Goal: Contribute content: Add original content to the website for others to see

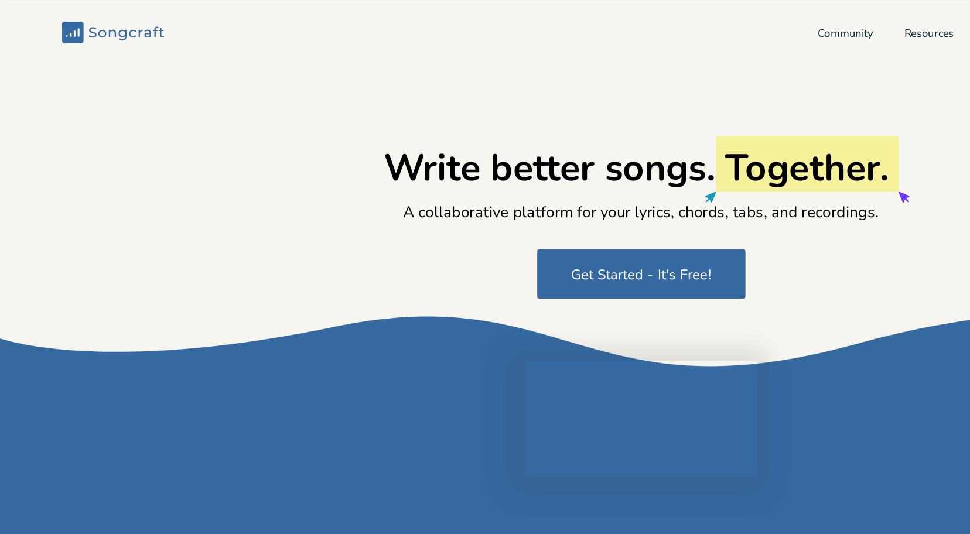
click at [101, 25] on icon "Songcraft" at bounding box center [85, 24] width 77 height 16
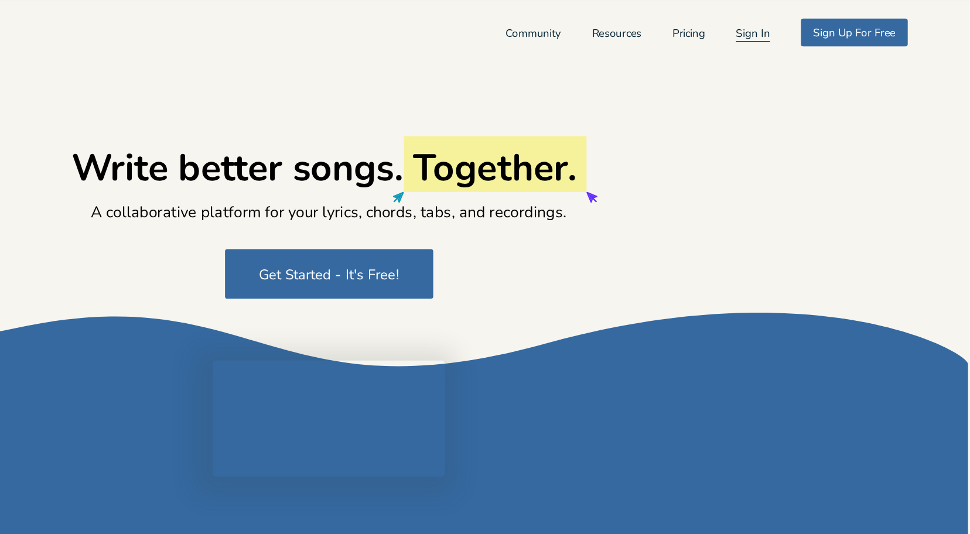
click at [793, 23] on button "Sign In" at bounding box center [806, 27] width 26 height 10
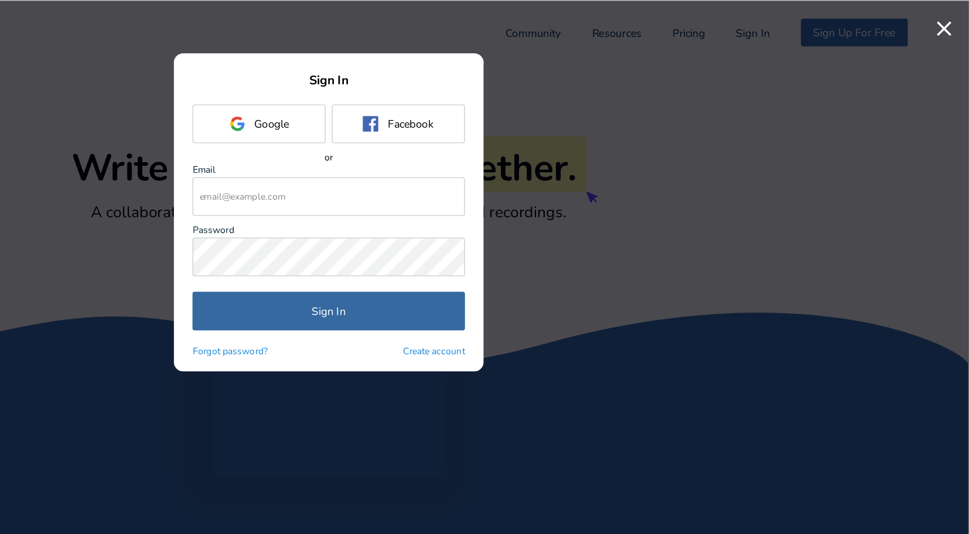
type input "[EMAIL_ADDRESS][DOMAIN_NAME]"
click at [511, 240] on button "Sign In" at bounding box center [485, 235] width 206 height 29
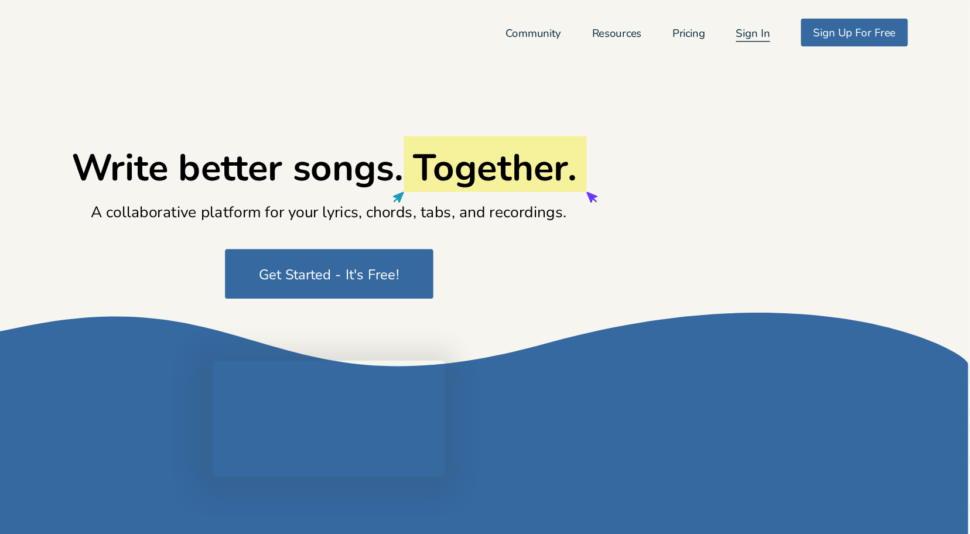
click at [800, 26] on button "Sign In" at bounding box center [806, 27] width 26 height 10
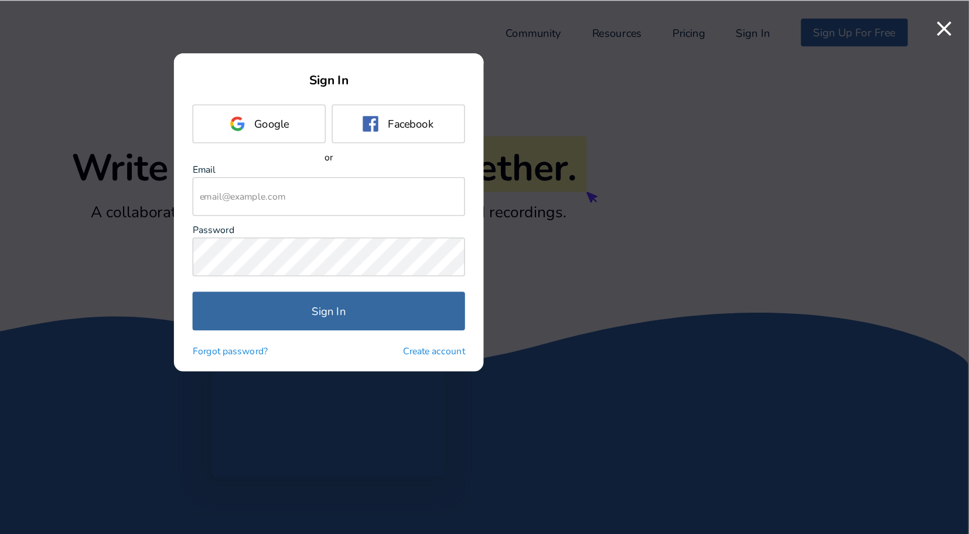
type input "[EMAIL_ADDRESS][DOMAIN_NAME]"
click at [559, 240] on button "Sign In" at bounding box center [485, 235] width 206 height 29
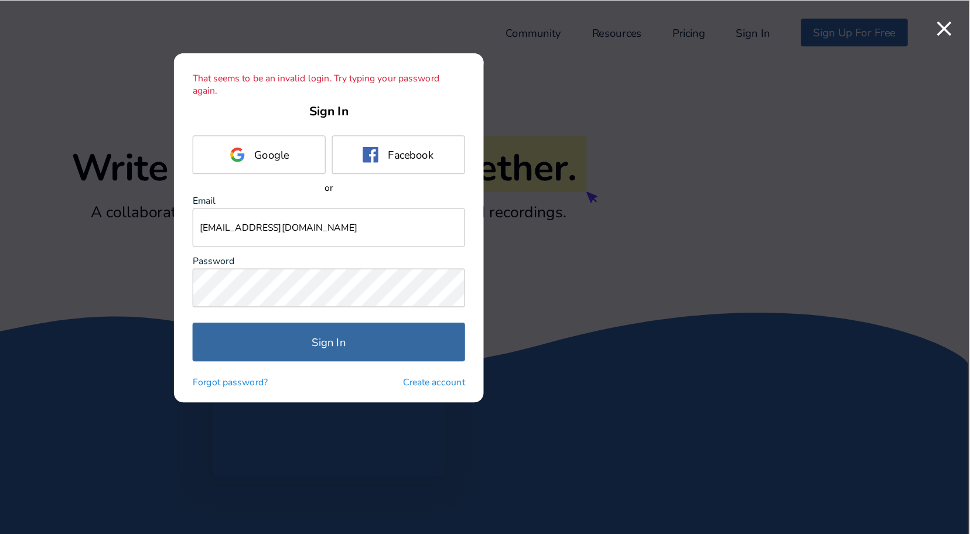
click at [490, 260] on button "Sign In" at bounding box center [485, 258] width 206 height 29
click at [557, 258] on button "Sign In" at bounding box center [485, 258] width 206 height 29
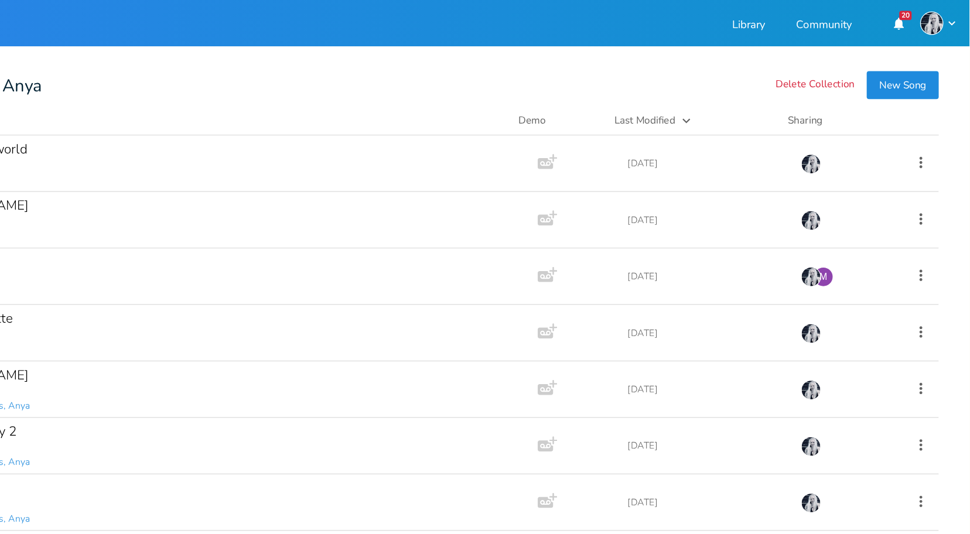
click at [919, 64] on button "New Song" at bounding box center [919, 64] width 54 height 21
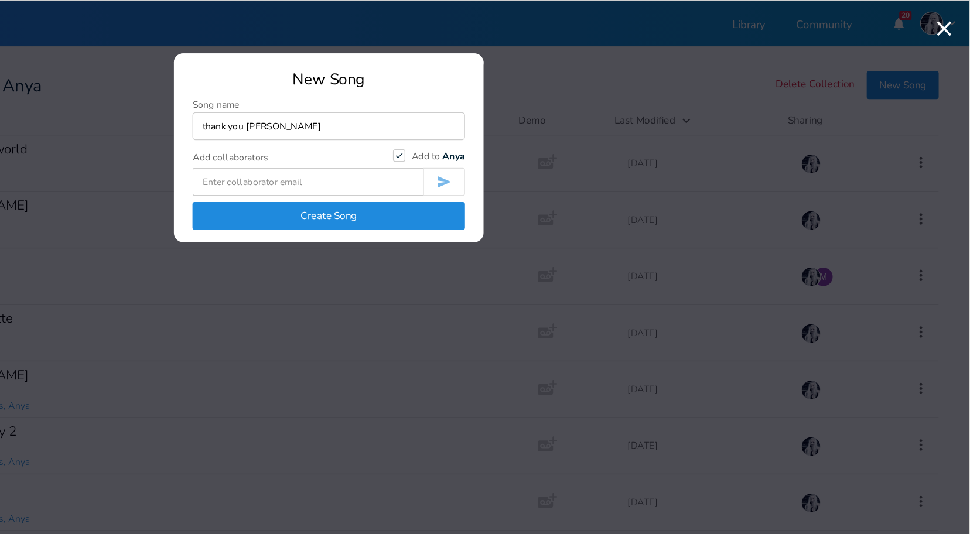
type input "thank you [PERSON_NAME]"
click at [483, 165] on button "Create Song" at bounding box center [485, 163] width 206 height 21
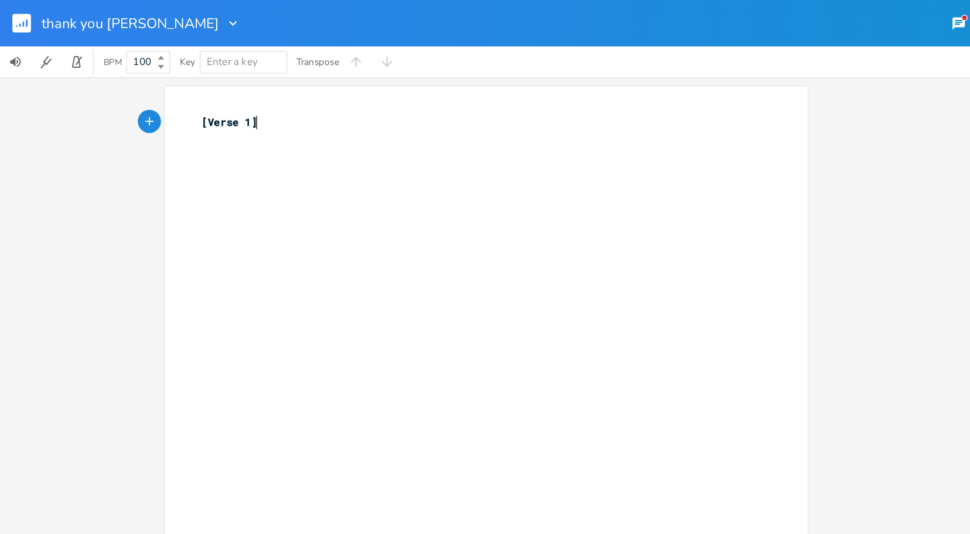
click at [197, 95] on pre "[Verse 1]" at bounding box center [362, 93] width 423 height 12
type textarea "[Verse 1]"
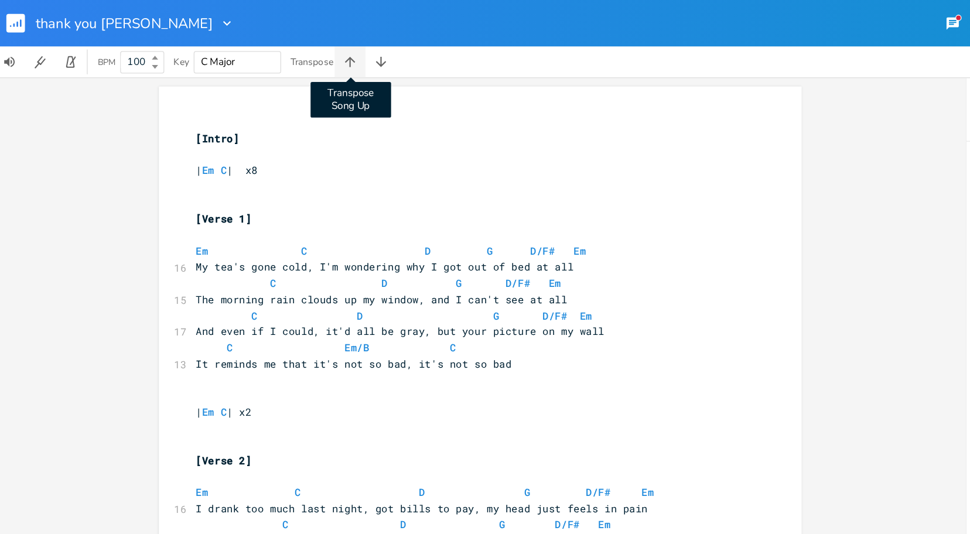
click at [269, 46] on icon "button" at bounding box center [269, 47] width 8 height 8
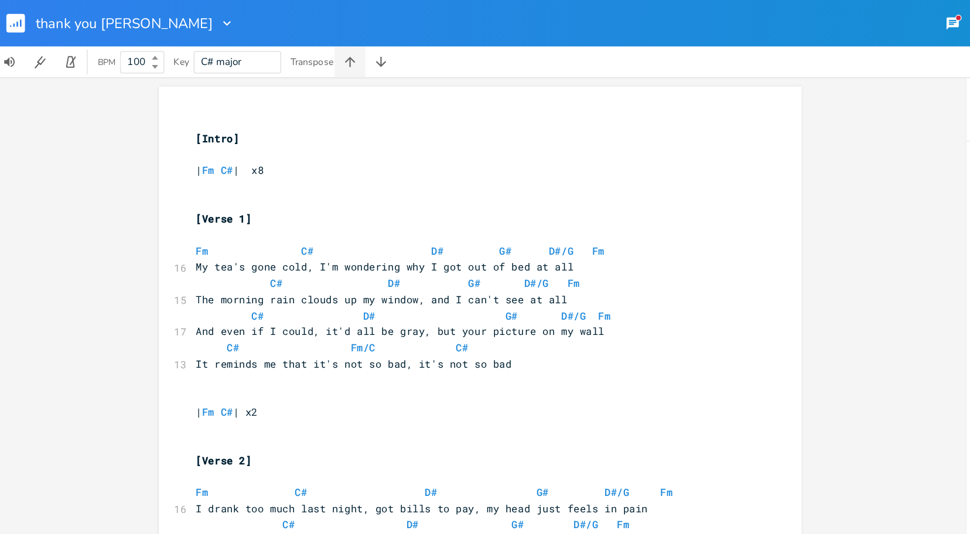
click at [269, 46] on icon "button" at bounding box center [269, 47] width 8 height 8
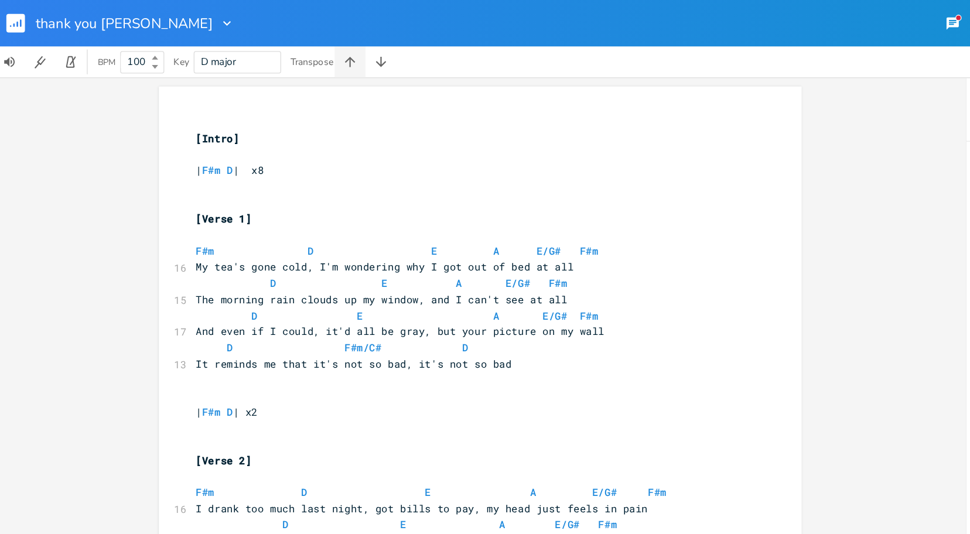
click at [269, 46] on icon "button" at bounding box center [269, 47] width 8 height 8
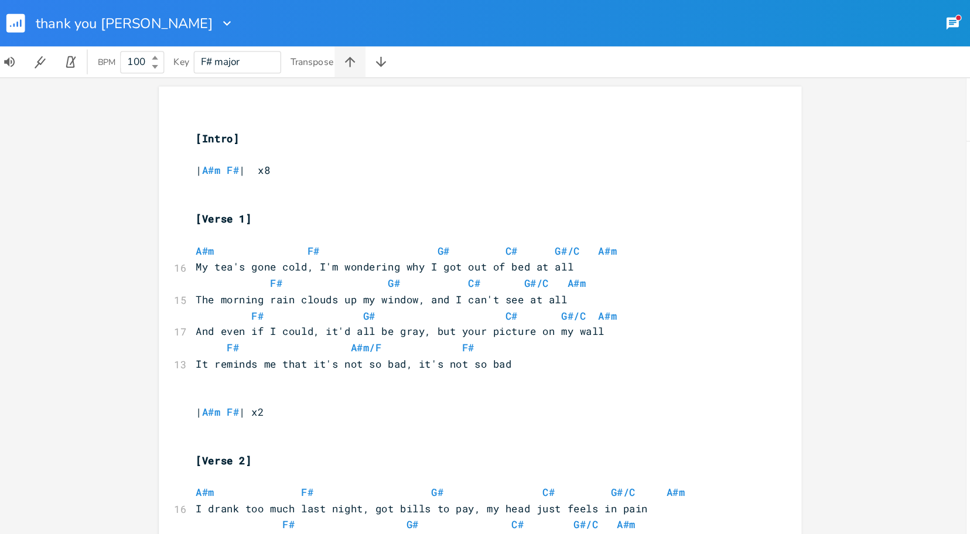
click at [269, 46] on icon "button" at bounding box center [269, 47] width 8 height 8
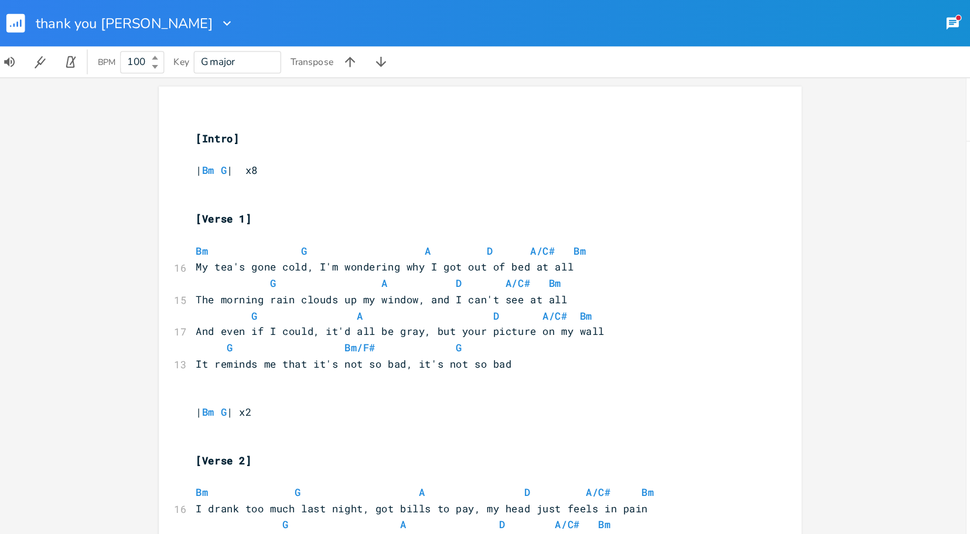
click at [244, 228] on span "The morning rain clouds up my window, and I can't see at all" at bounding box center [293, 226] width 281 height 11
type textarea "[Intro] | Bm G | x8 [Verse 1] [PERSON_NAME]/C# Bm My tea's gone cold, I'm wonde…"
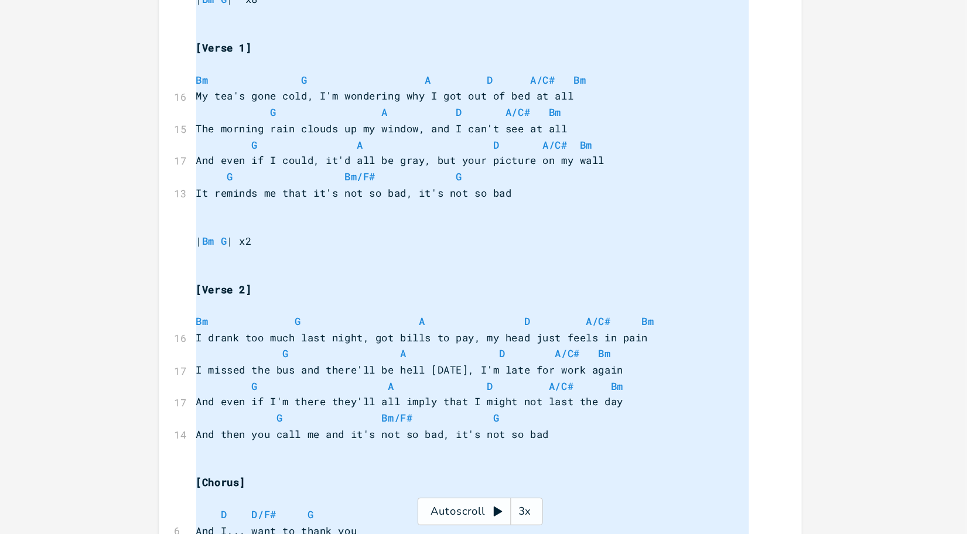
scroll to position [568, 0]
